Goal: Navigation & Orientation: Find specific page/section

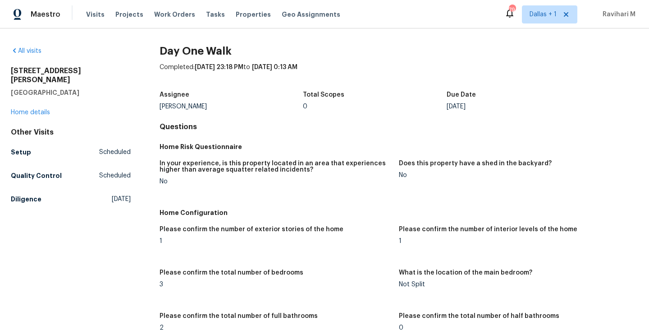
click at [96, 15] on span "Visits" at bounding box center [95, 14] width 18 height 9
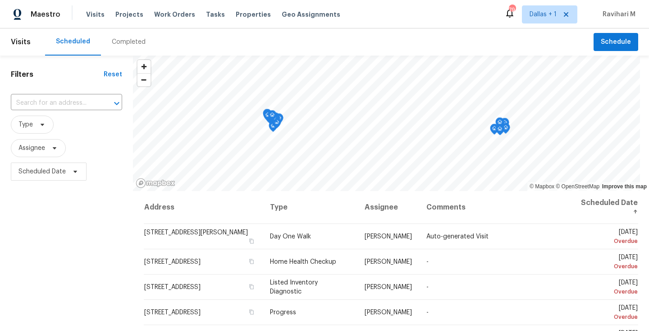
click at [129, 45] on div "Completed" at bounding box center [129, 41] width 34 height 9
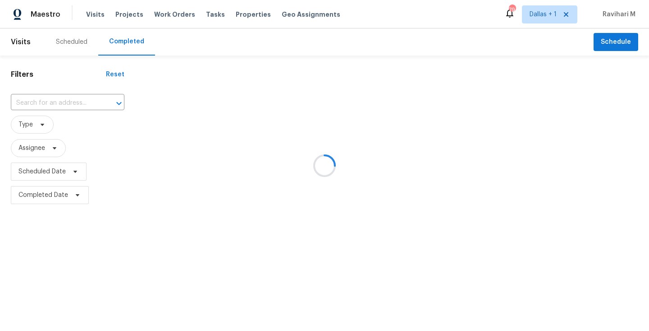
click at [129, 45] on div at bounding box center [324, 165] width 649 height 331
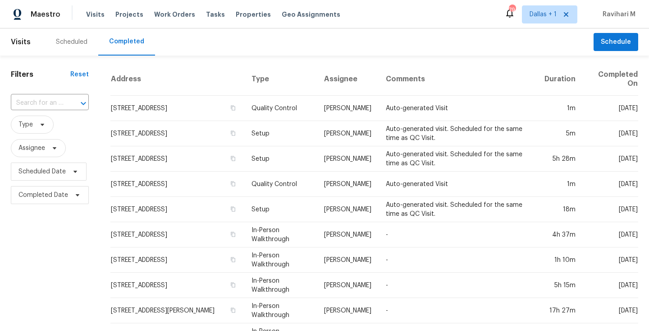
click at [44, 101] on input "text" at bounding box center [37, 103] width 53 height 14
paste input "[STREET_ADDRESS]"
type input "[STREET_ADDRESS]"
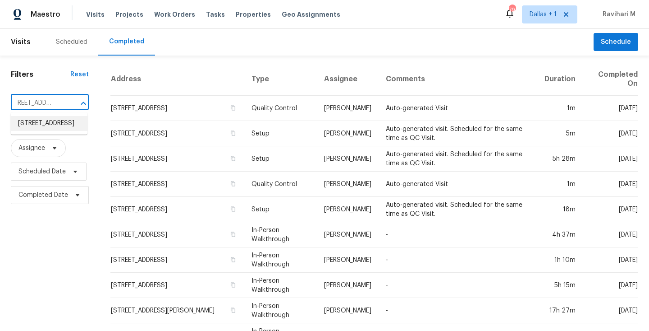
click at [44, 128] on li "[STREET_ADDRESS]" at bounding box center [49, 123] width 77 height 15
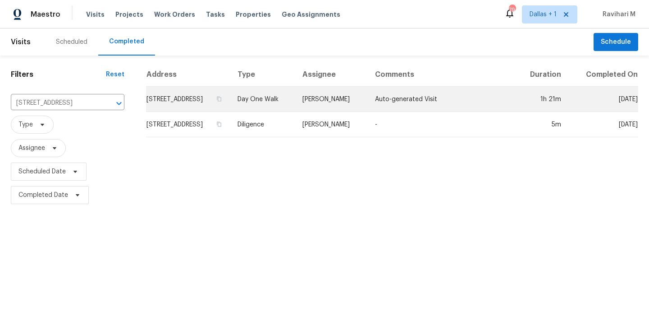
click at [230, 106] on td "[STREET_ADDRESS]" at bounding box center [188, 99] width 84 height 25
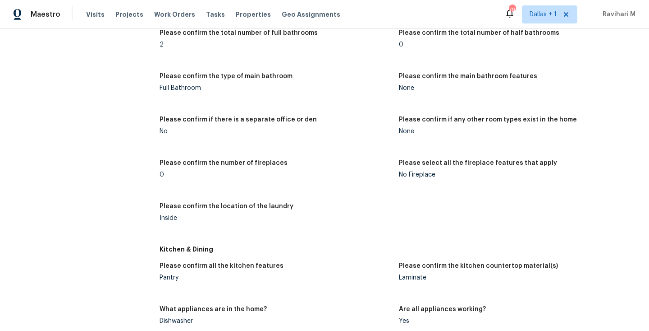
scroll to position [91, 0]
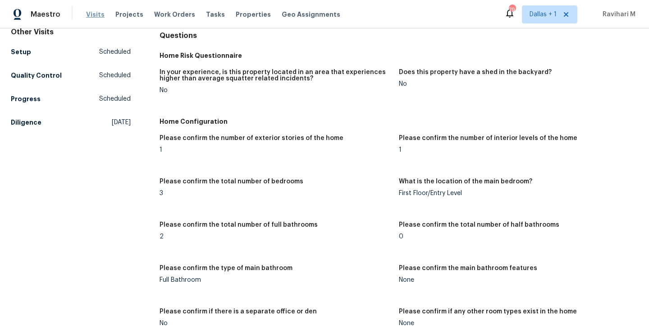
click at [92, 17] on span "Visits" at bounding box center [95, 14] width 18 height 9
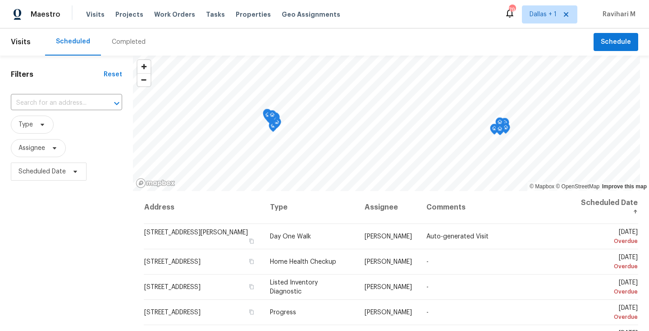
click at [123, 45] on div "Completed" at bounding box center [129, 41] width 34 height 9
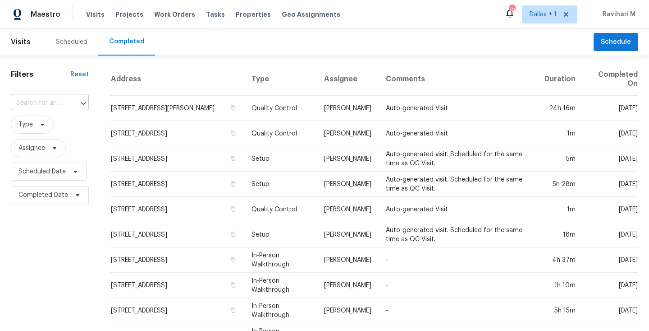
click at [41, 103] on input "text" at bounding box center [37, 103] width 53 height 14
paste input "[STREET_ADDRESS]"
type input "[STREET_ADDRESS]"
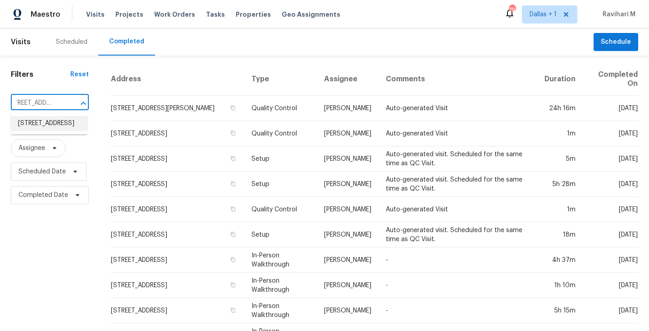
click at [42, 131] on li "[STREET_ADDRESS]" at bounding box center [49, 123] width 77 height 15
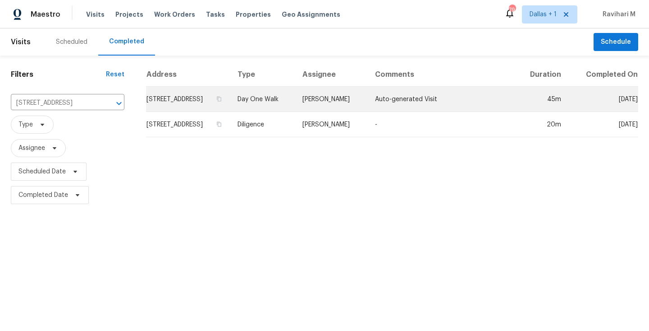
click at [295, 107] on td "Day One Walk" at bounding box center [262, 99] width 65 height 25
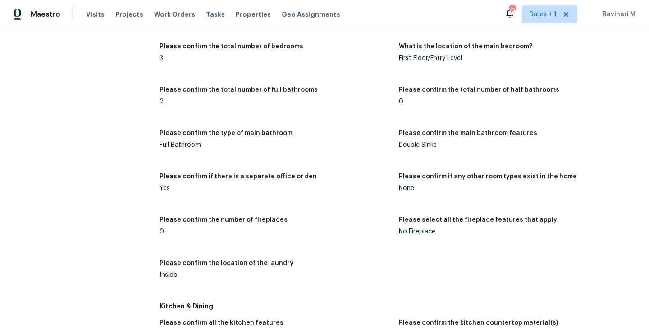
scroll to position [1099, 0]
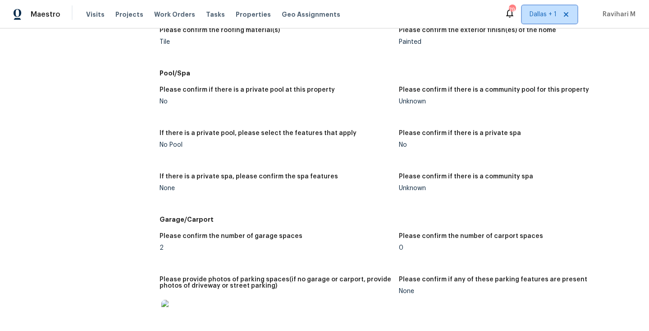
click at [547, 13] on span "Dallas + 1" at bounding box center [543, 14] width 27 height 9
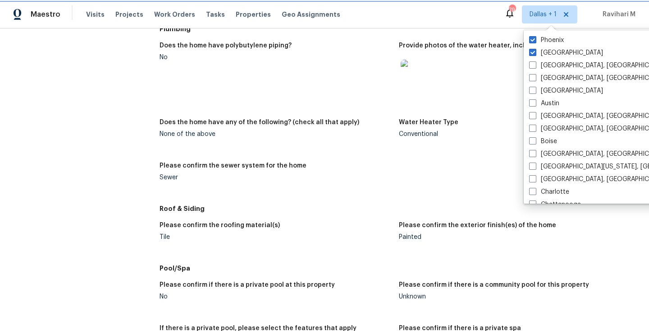
scroll to position [614, 0]
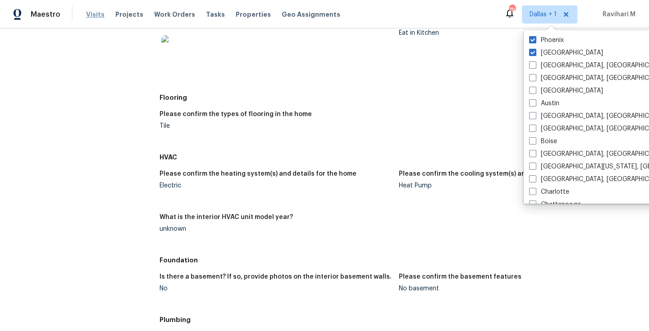
click at [90, 12] on span "Visits" at bounding box center [95, 14] width 18 height 9
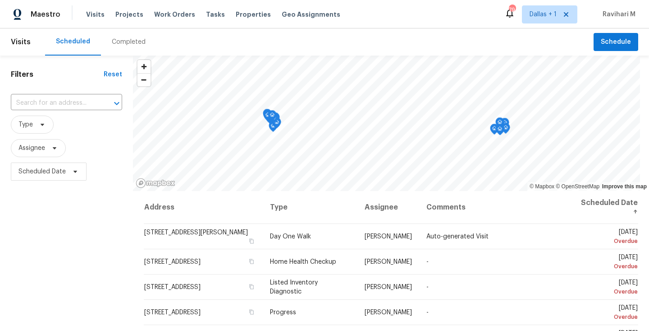
click at [132, 39] on div "Completed" at bounding box center [129, 41] width 34 height 9
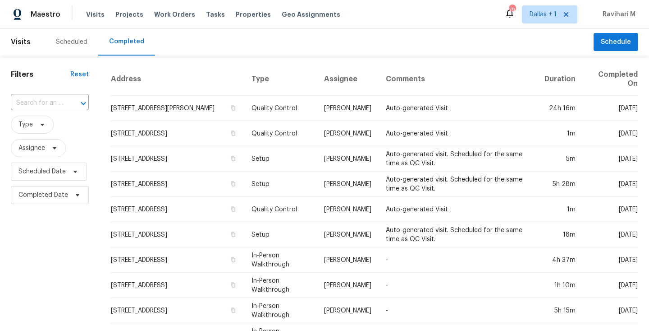
click at [56, 101] on input "text" at bounding box center [37, 103] width 53 height 14
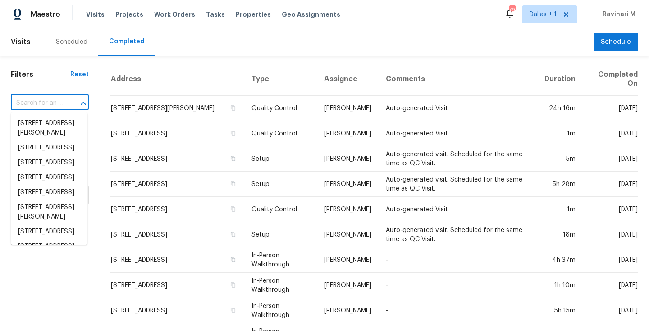
click at [56, 101] on input "text" at bounding box center [37, 103] width 53 height 14
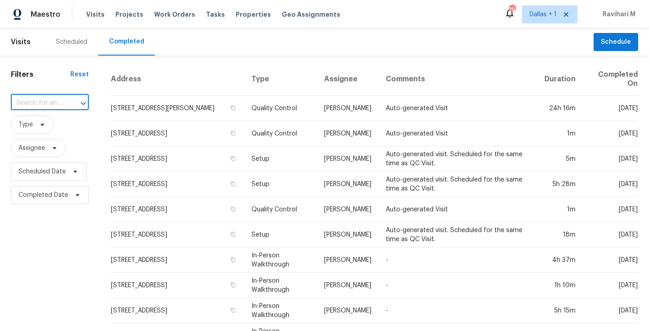
click at [56, 101] on input "text" at bounding box center [37, 103] width 53 height 14
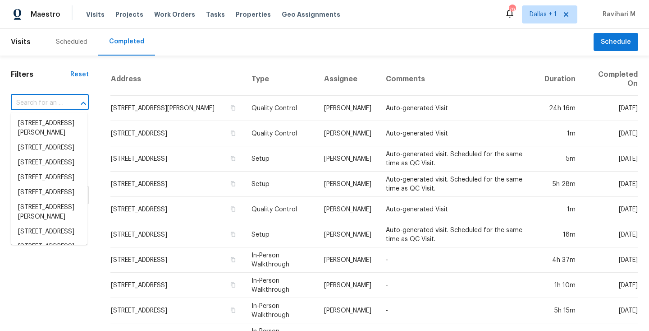
paste input "[STREET_ADDRESS][PERSON_NAME]"
type input "[STREET_ADDRESS][PERSON_NAME]"
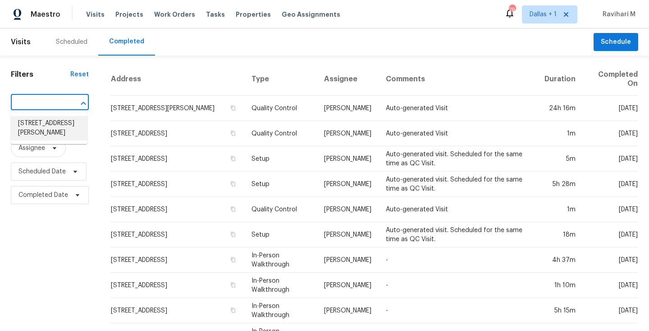
click at [54, 125] on li "[STREET_ADDRESS][PERSON_NAME]" at bounding box center [49, 128] width 77 height 24
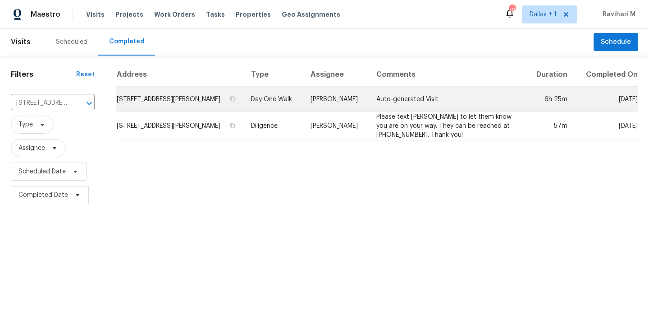
click at [303, 106] on td "Day One Walk" at bounding box center [274, 99] width 60 height 25
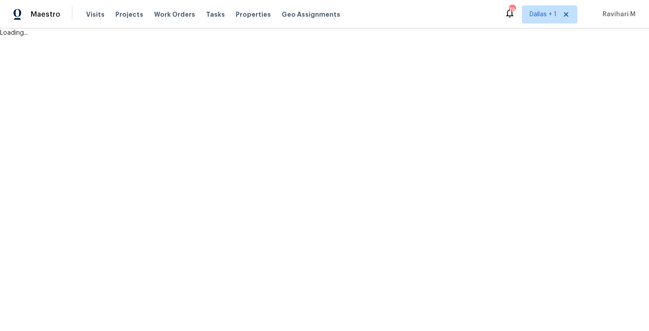
click at [307, 37] on html "Maestro Visits Projects Work Orders Tasks Properties Geo Assignments 79 [GEOGRA…" at bounding box center [324, 18] width 649 height 37
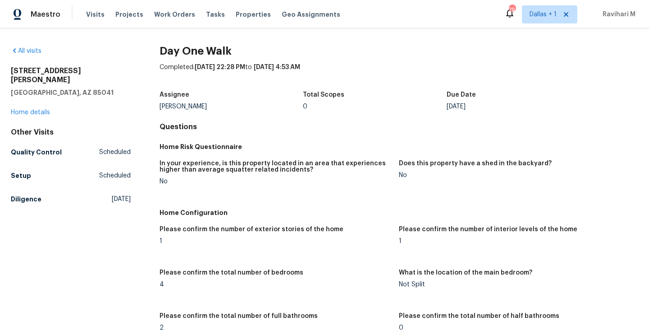
scroll to position [226, 0]
